Goal: Use online tool/utility

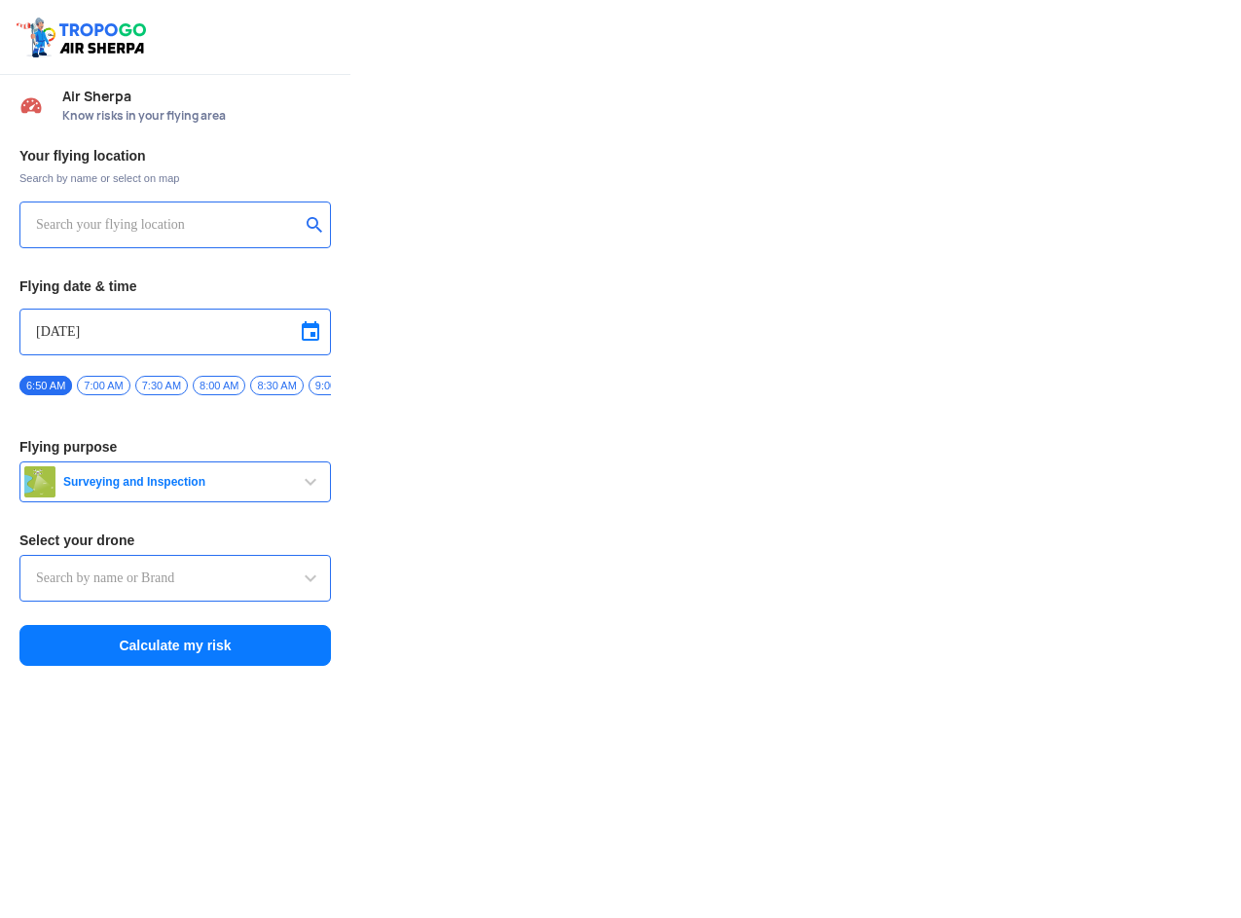
type input "Aquila X2"
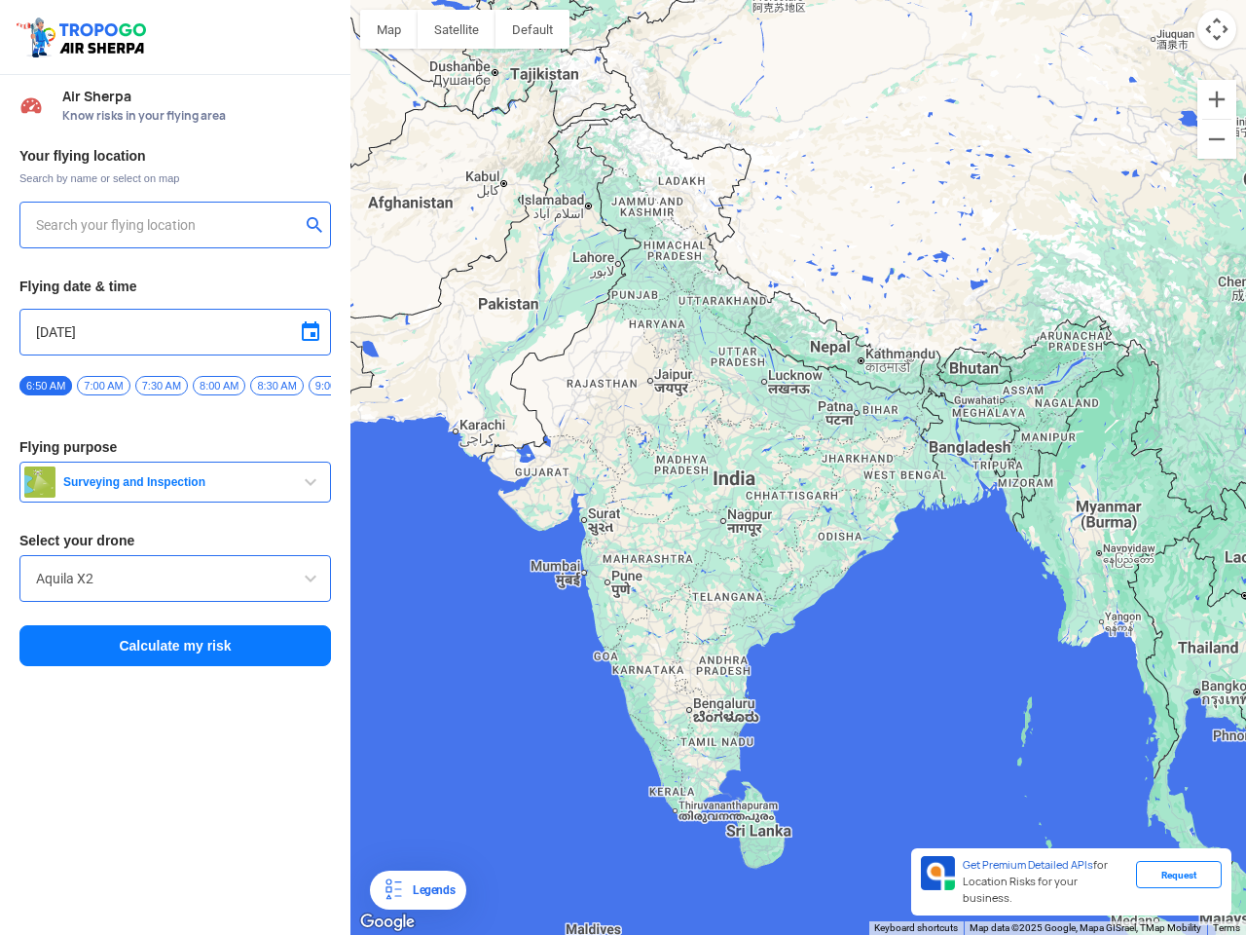
click at [84, 37] on img at bounding box center [84, 37] width 138 height 45
click at [167, 225] on input "text" at bounding box center [168, 224] width 264 height 23
click at [318, 227] on button "submit" at bounding box center [318, 226] width 23 height 19
click at [175, 332] on input "[DATE]" at bounding box center [175, 331] width 278 height 23
click at [311, 332] on div at bounding box center [623, 467] width 1246 height 935
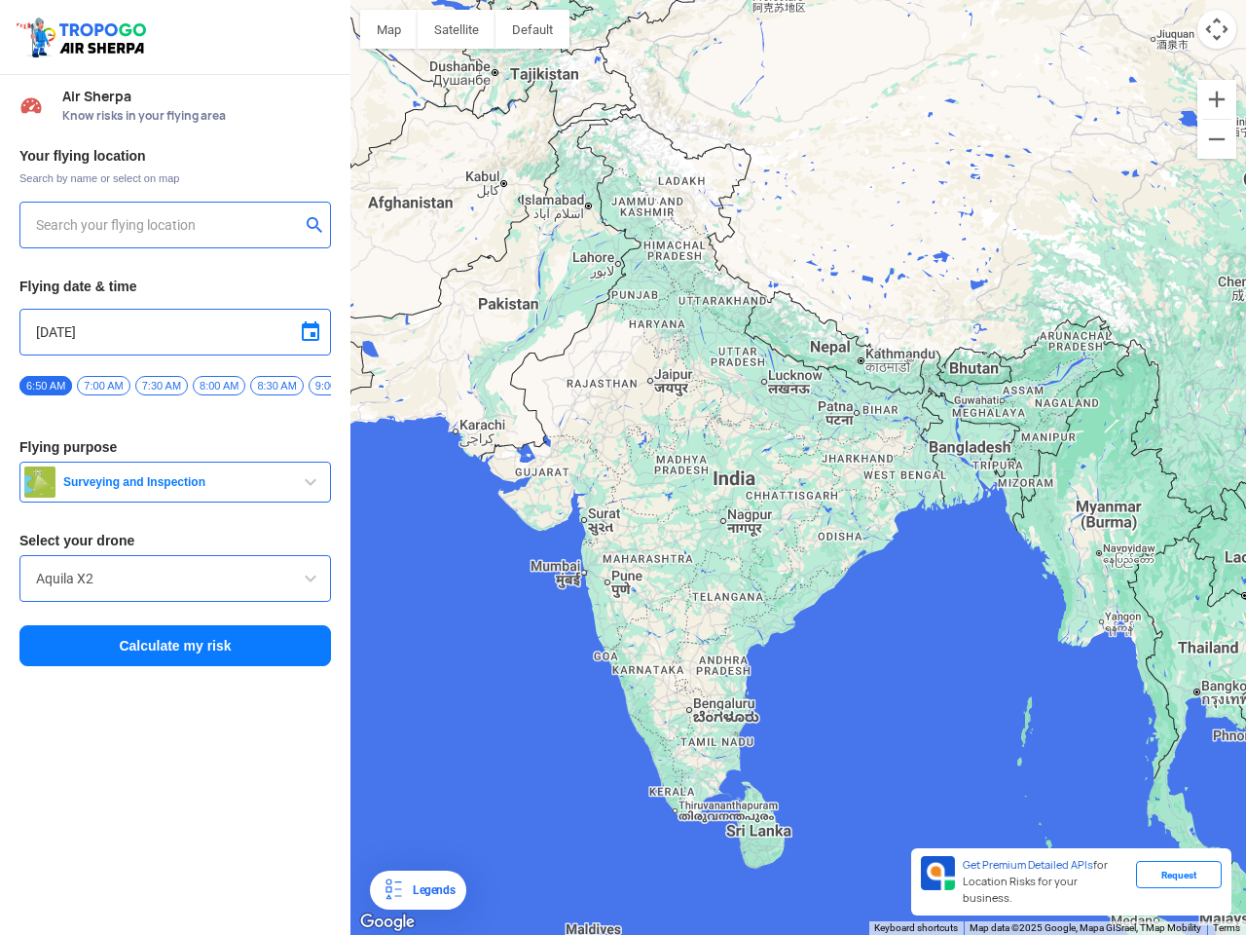
click at [46, 386] on div at bounding box center [623, 467] width 1246 height 935
click at [103, 386] on div at bounding box center [623, 467] width 1246 height 935
click at [162, 386] on div at bounding box center [623, 467] width 1246 height 935
click at [219, 386] on div at bounding box center [623, 467] width 1246 height 935
click at [276, 386] on div at bounding box center [623, 467] width 1246 height 935
